Goal: Information Seeking & Learning: Learn about a topic

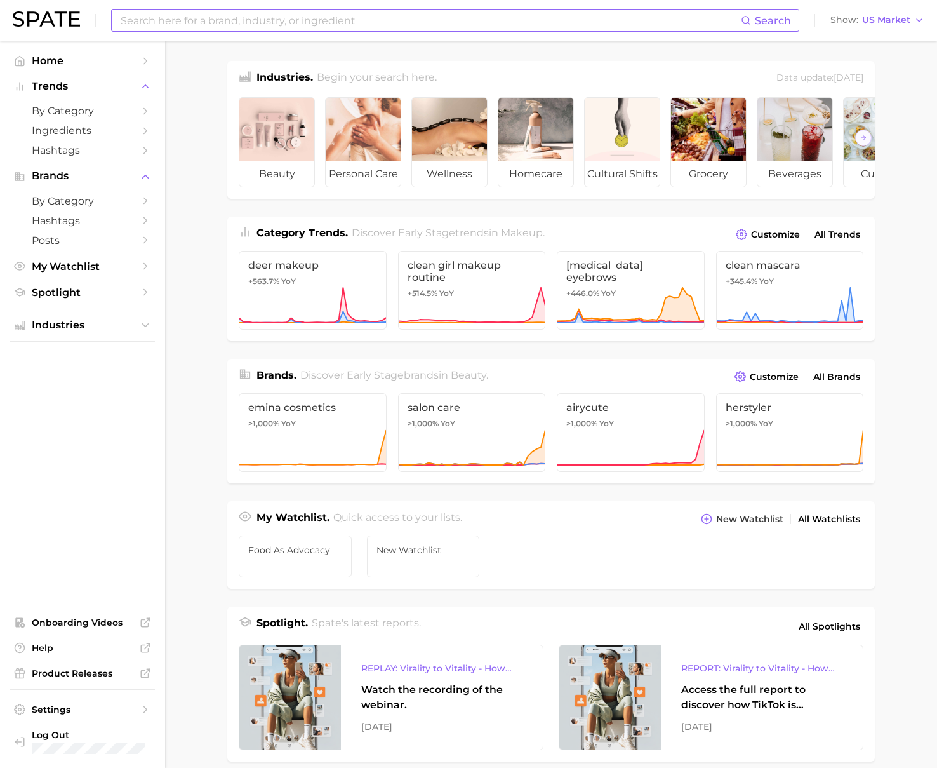
click at [166, 27] on input at bounding box center [430, 21] width 622 height 22
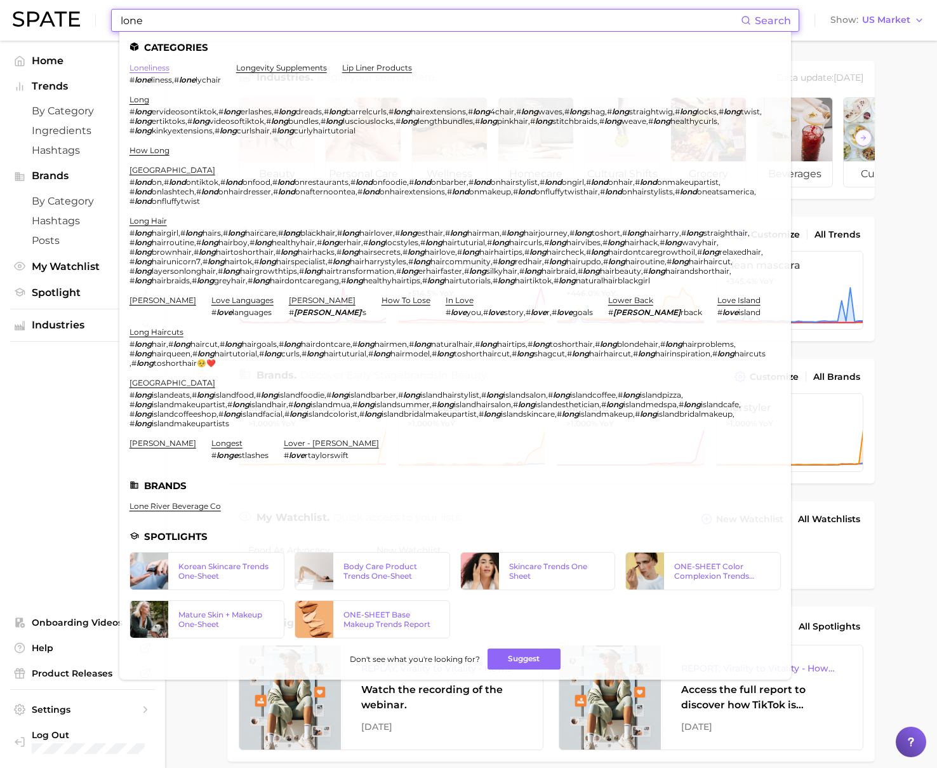
type input "lone"
click at [159, 72] on link "loneliness" at bounding box center [150, 68] width 40 height 10
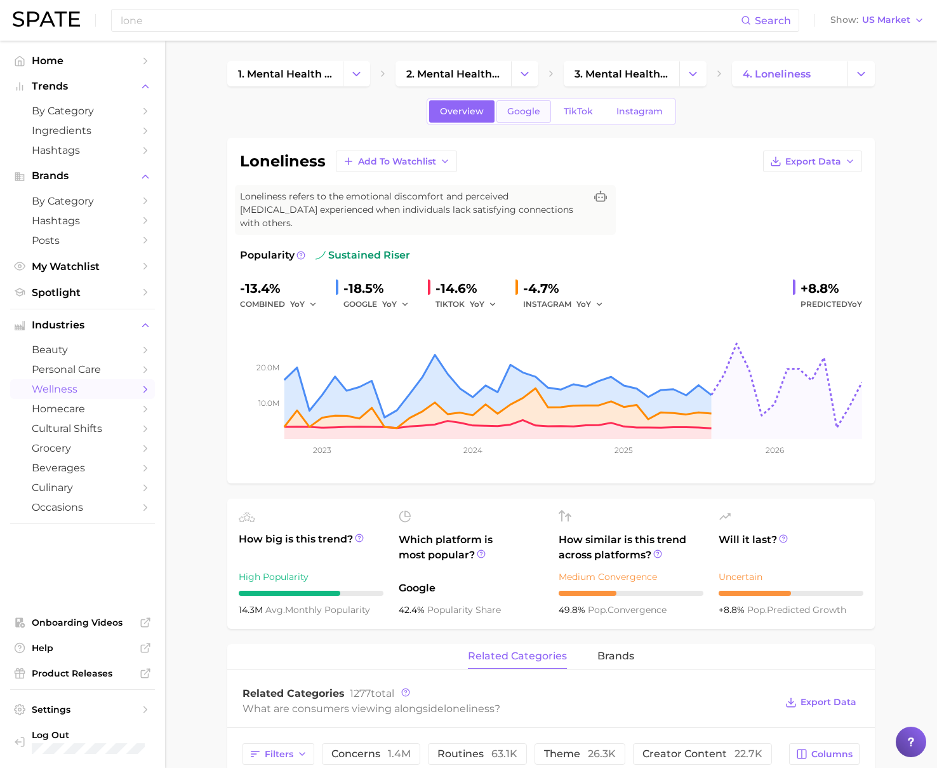
click at [517, 111] on span "Google" at bounding box center [523, 111] width 33 height 11
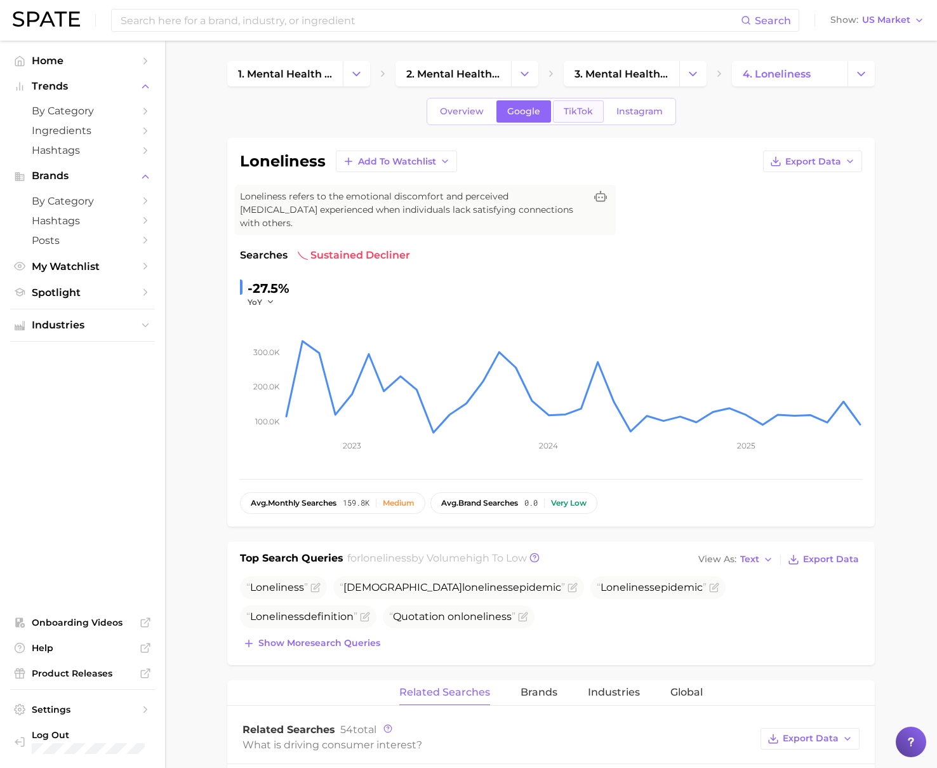
click at [556, 114] on link "TikTok" at bounding box center [578, 111] width 51 height 22
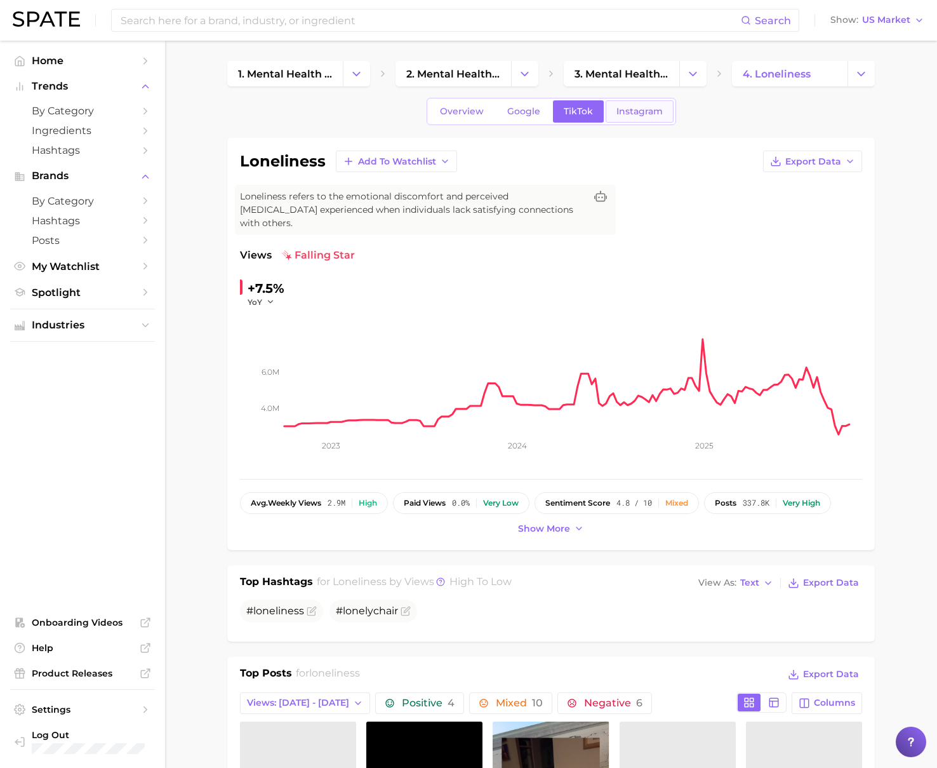
click at [631, 112] on span "Instagram" at bounding box center [640, 111] width 46 height 11
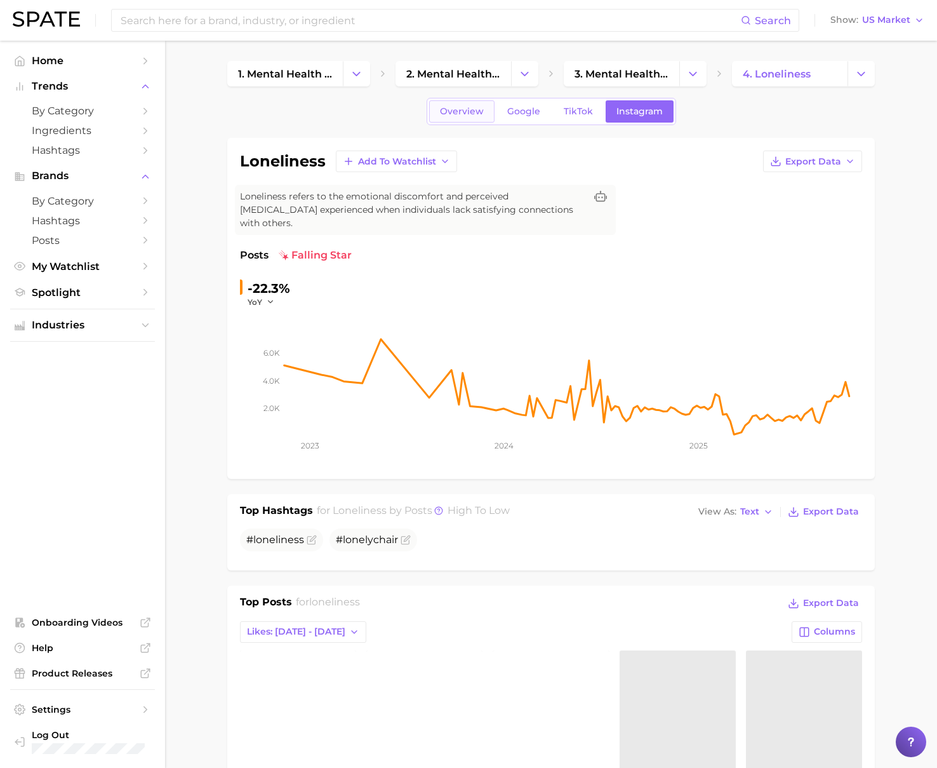
click at [461, 110] on span "Overview" at bounding box center [462, 111] width 44 height 11
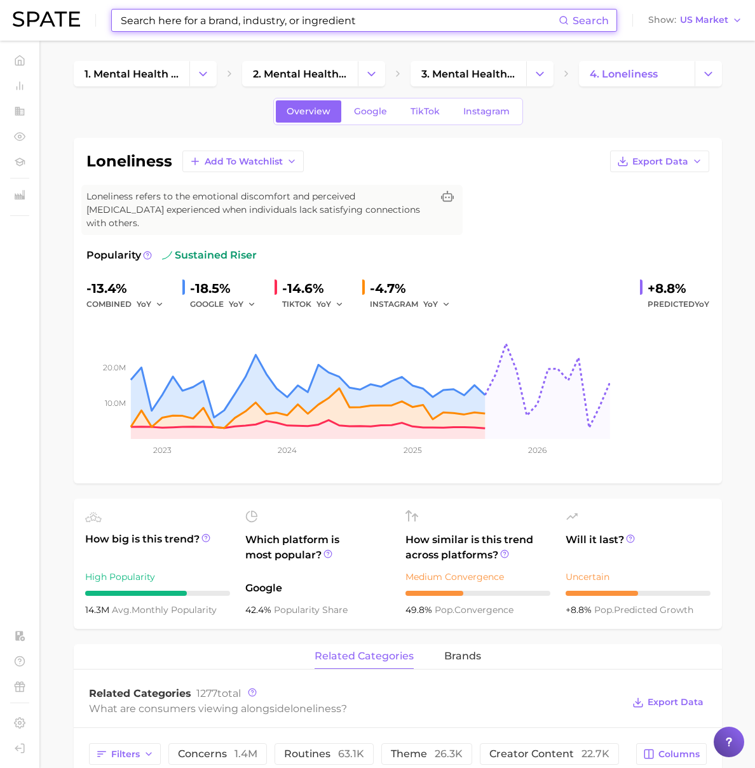
click at [226, 15] on input at bounding box center [338, 21] width 439 height 22
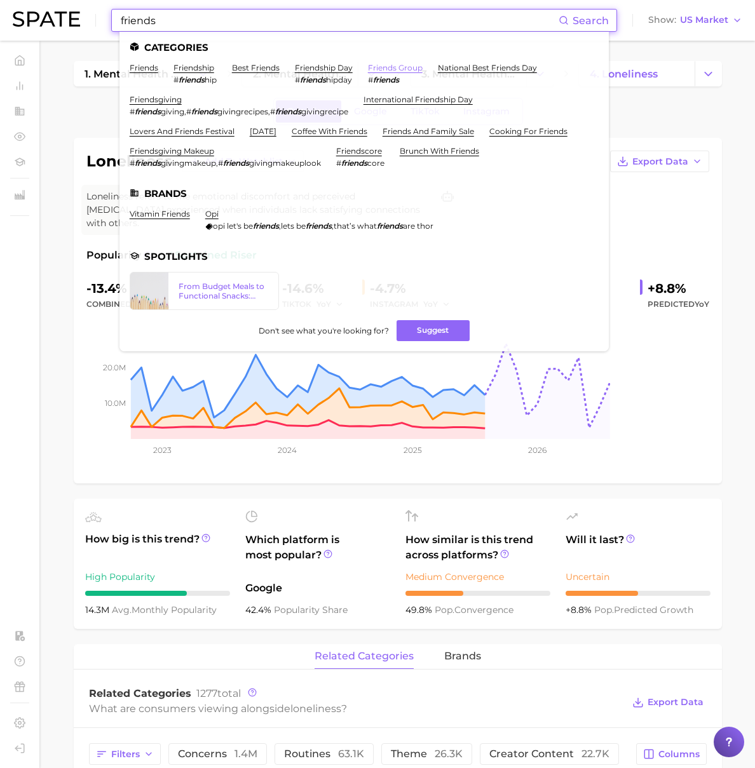
type input "friends"
click at [410, 69] on link "friends group" at bounding box center [395, 68] width 55 height 10
